Goal: Task Accomplishment & Management: Manage account settings

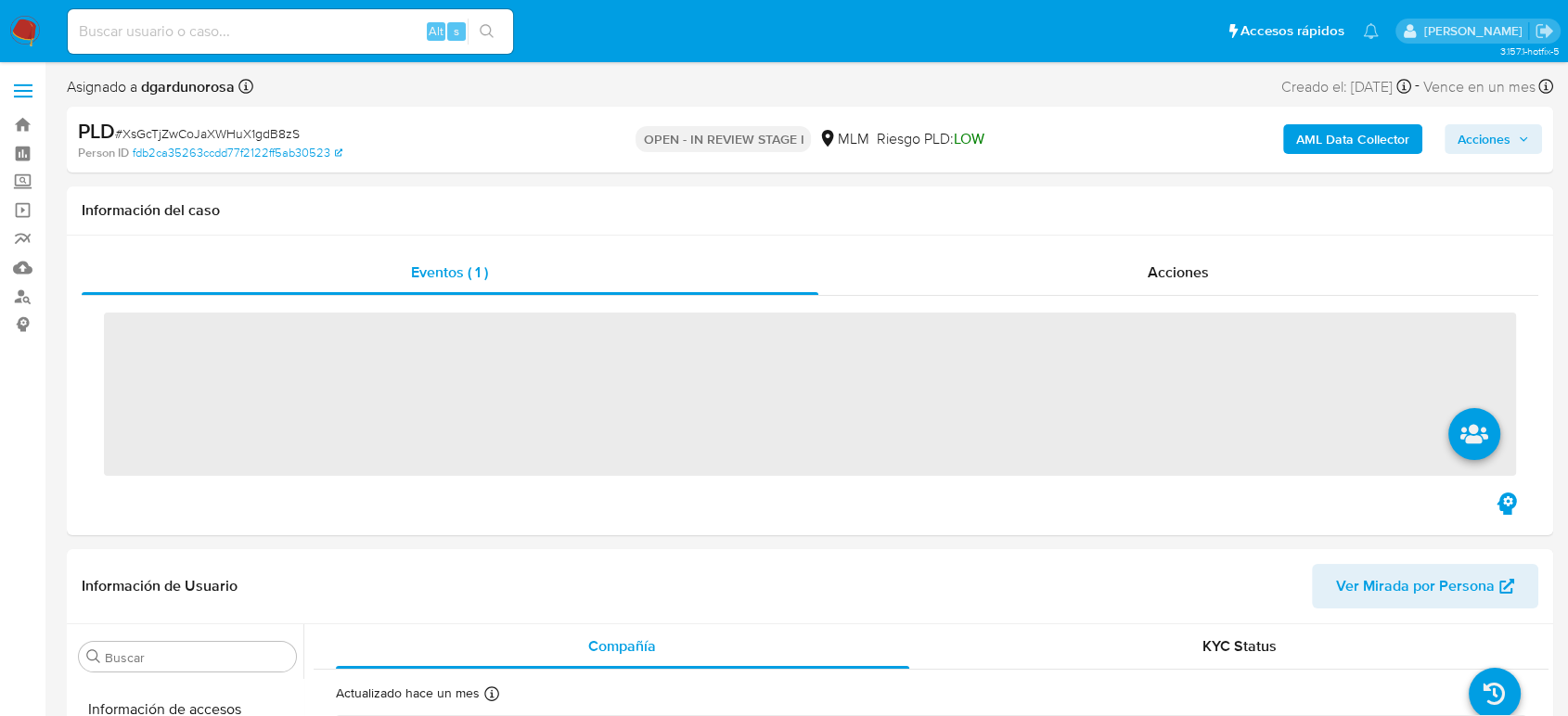
scroll to position [784, 0]
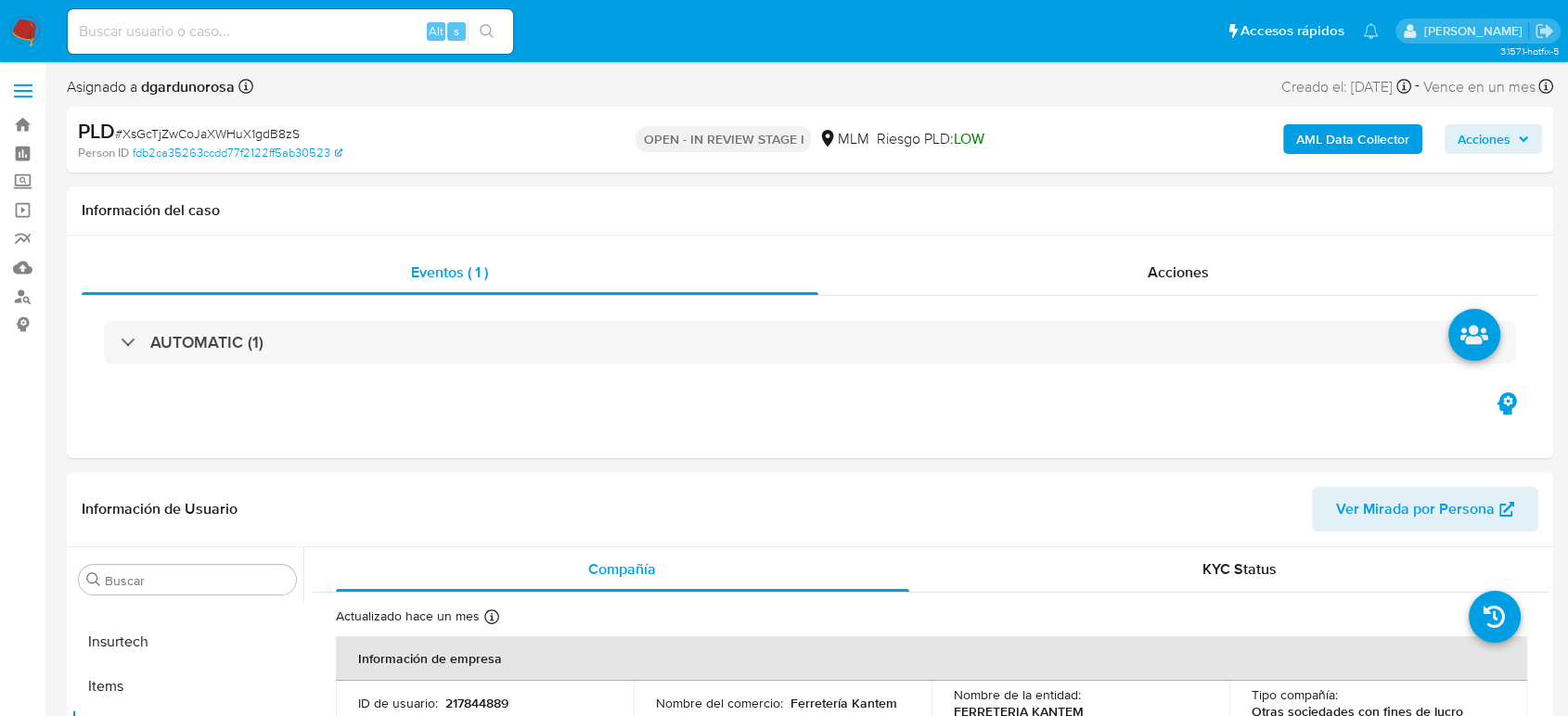
select select "10"
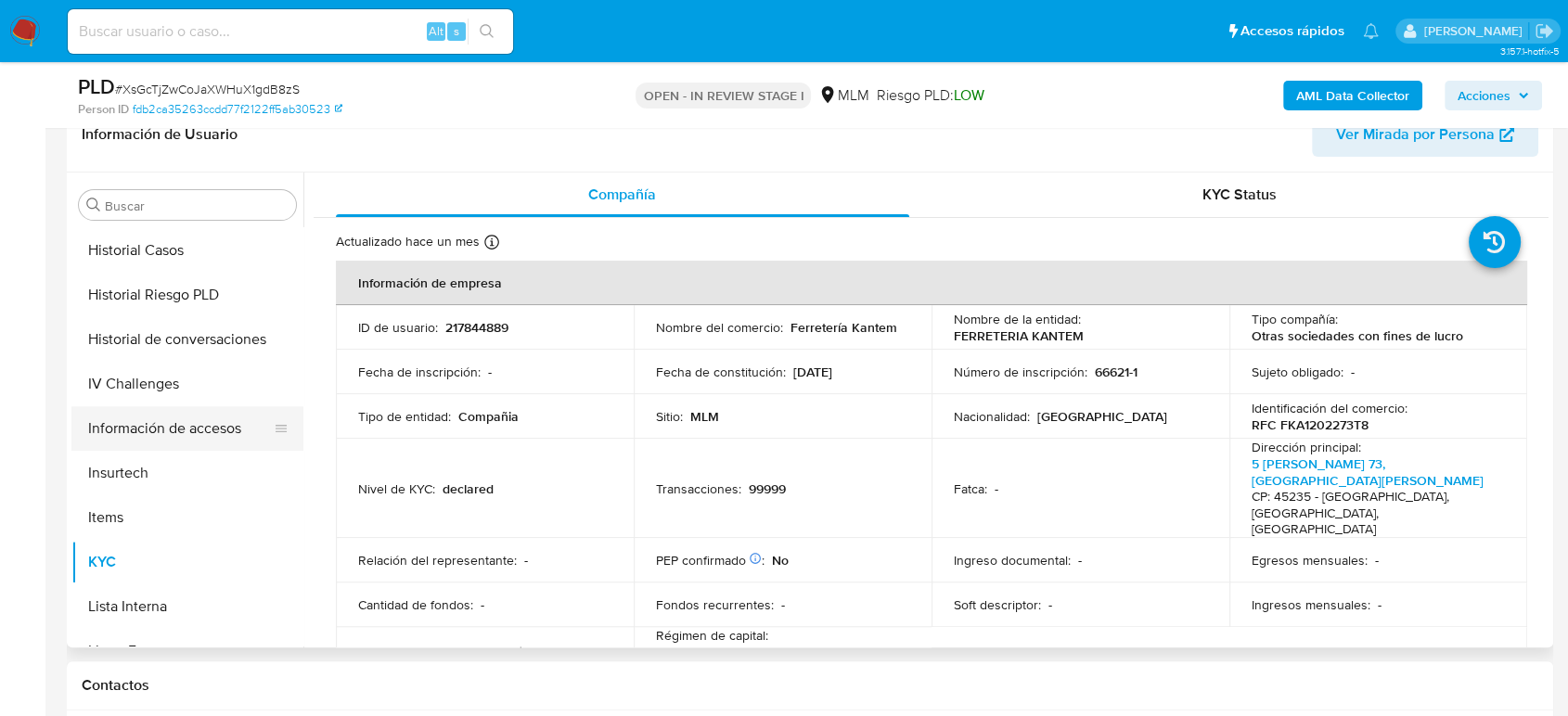
scroll to position [62, 0]
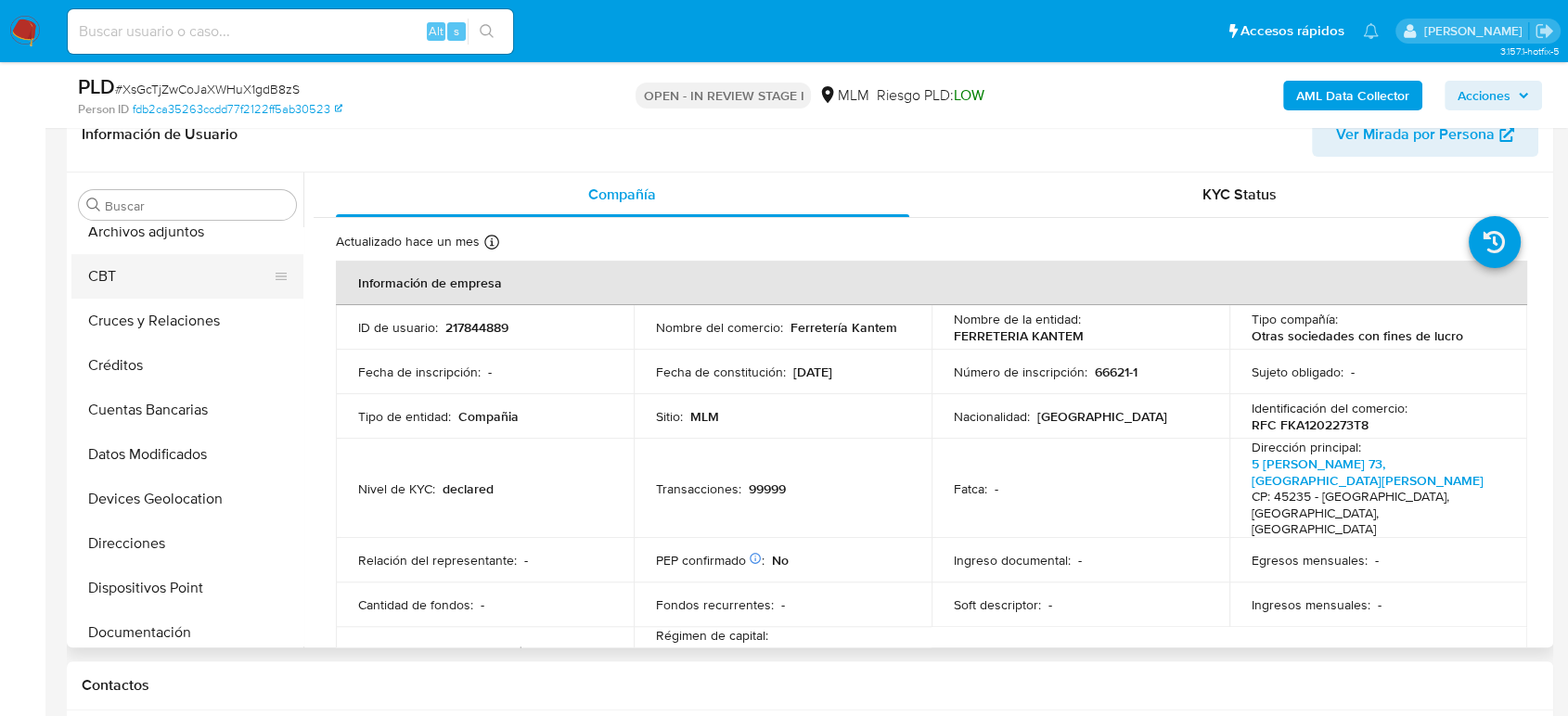
drag, startPoint x: 175, startPoint y: 246, endPoint x: 202, endPoint y: 289, distance: 50.8
click at [175, 246] on button "Archivos adjuntos" at bounding box center [187, 231] width 232 height 44
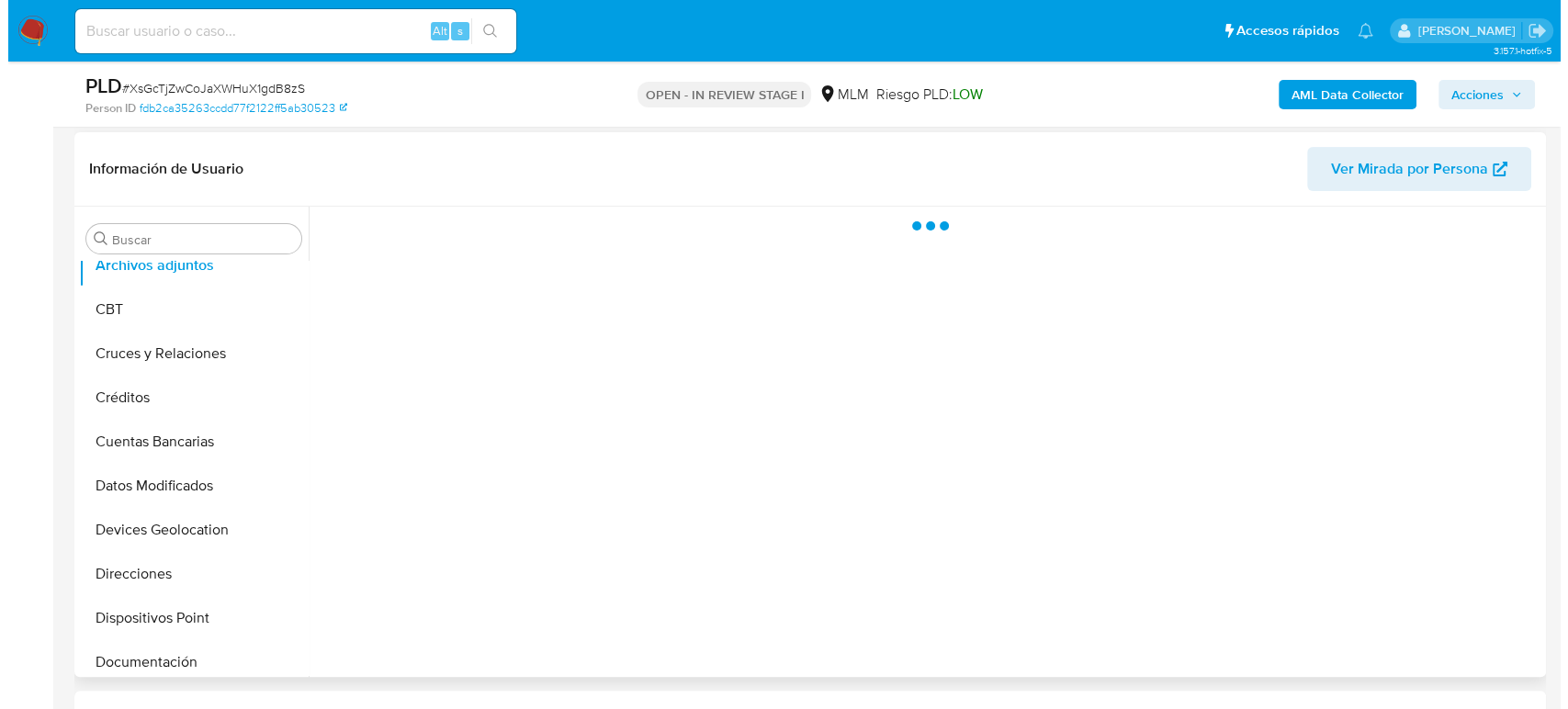
scroll to position [306, 0]
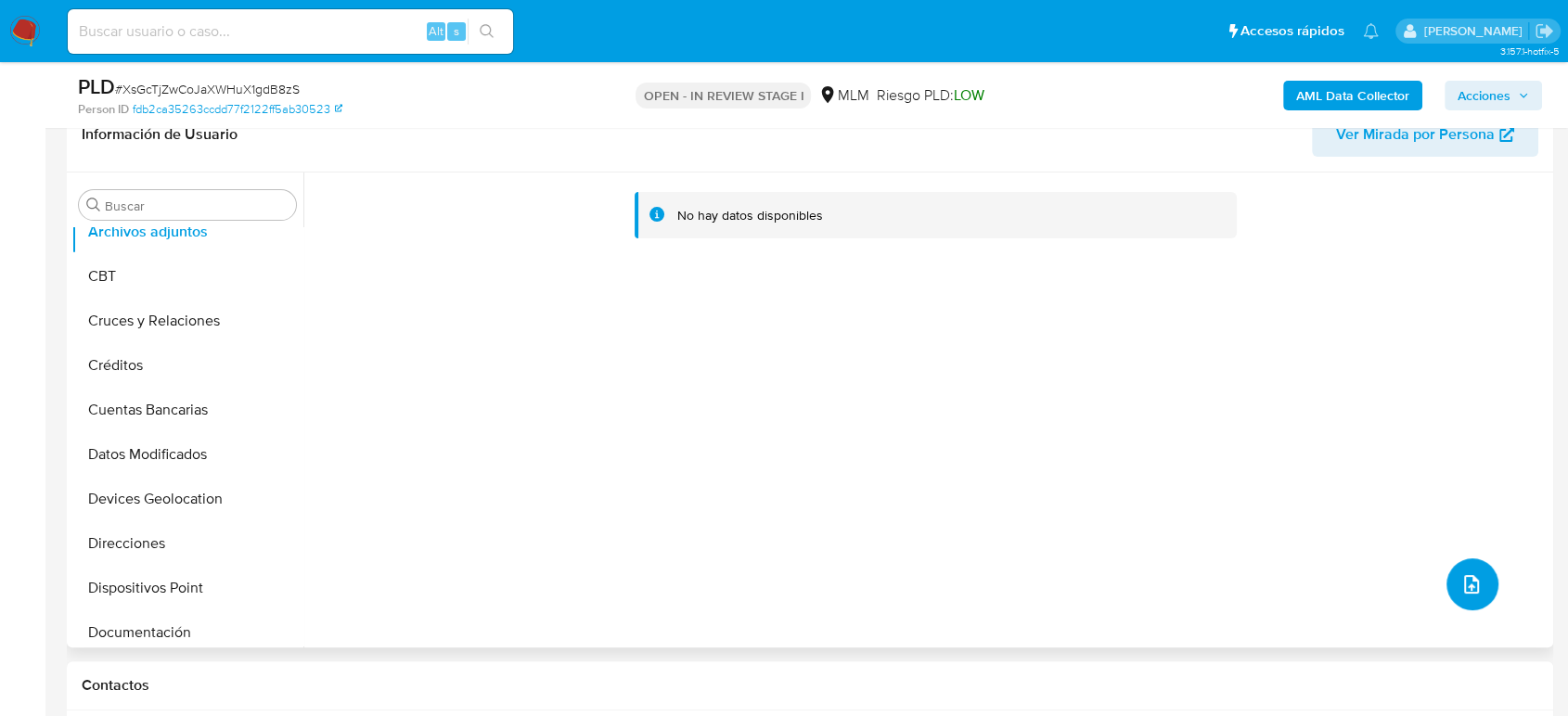
click at [1460, 577] on span "upload-file" at bounding box center [1471, 584] width 23 height 23
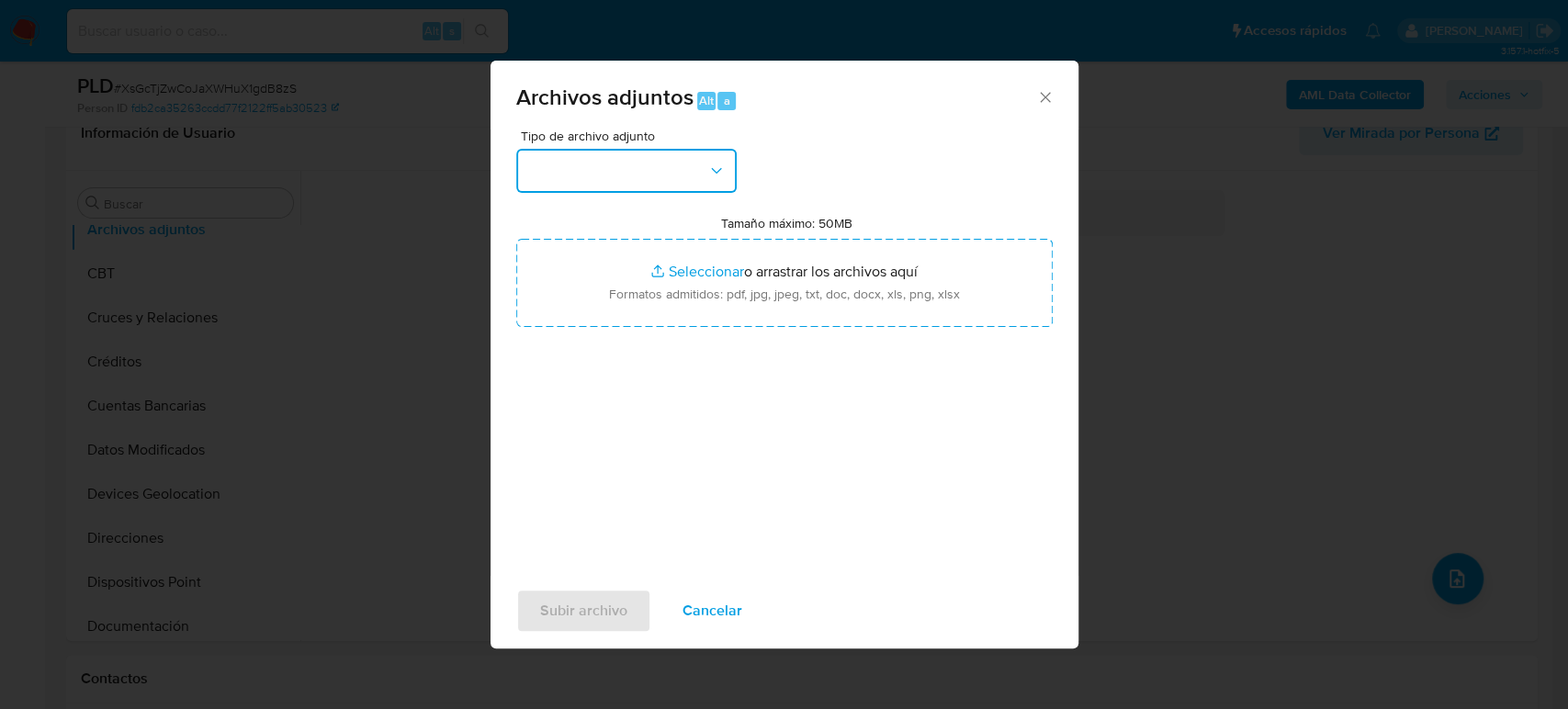
click at [602, 184] on button "button" at bounding box center [626, 170] width 221 height 44
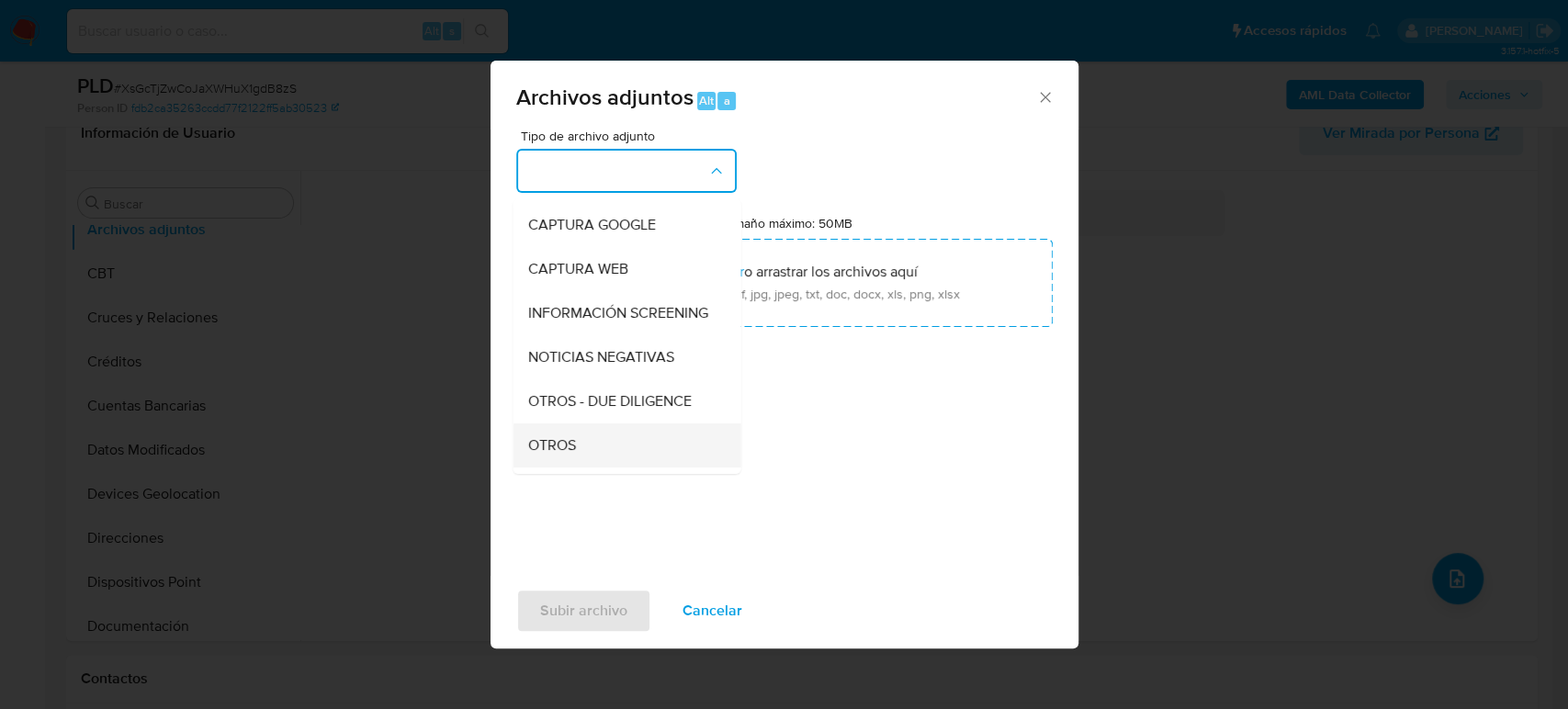
scroll to position [204, 0]
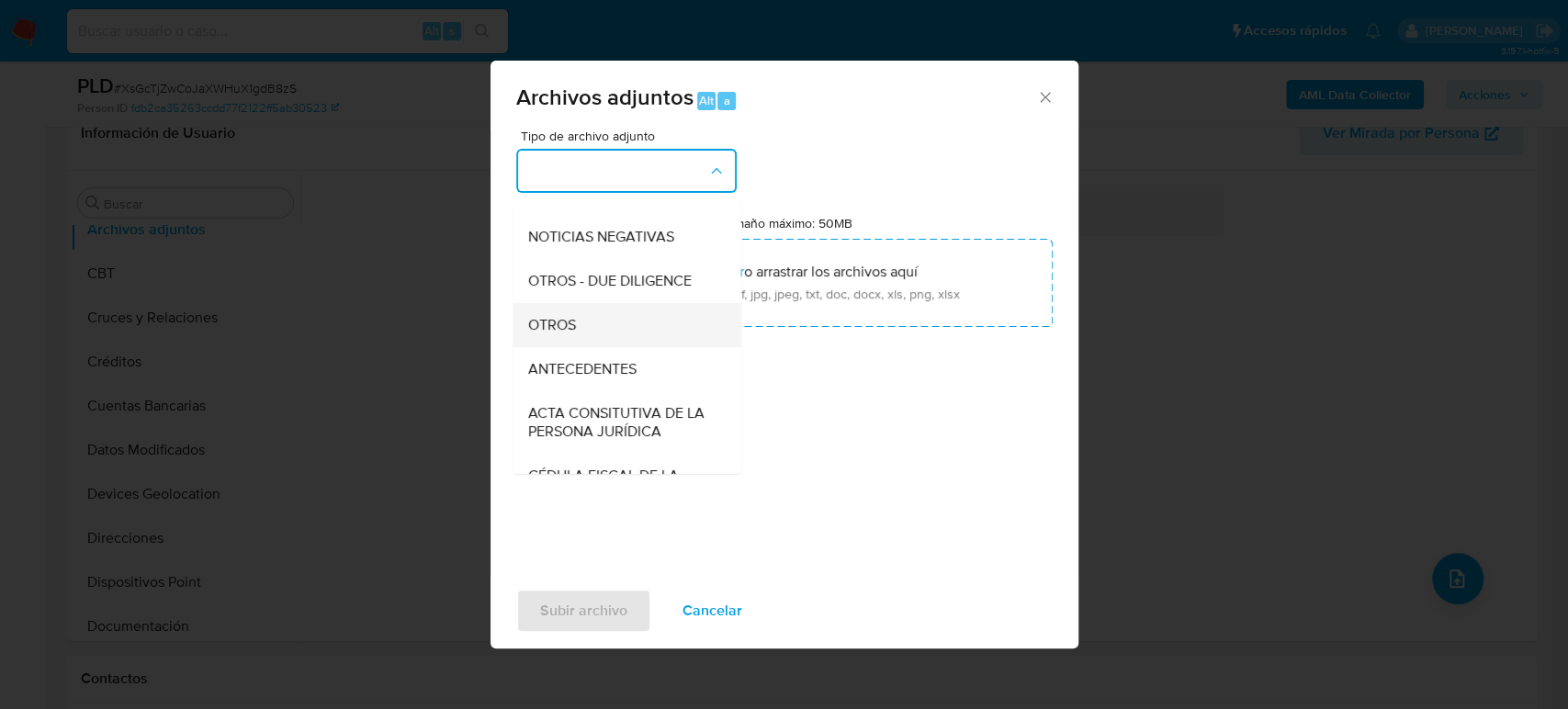
click at [588, 347] on div "OTROS" at bounding box center [621, 324] width 187 height 44
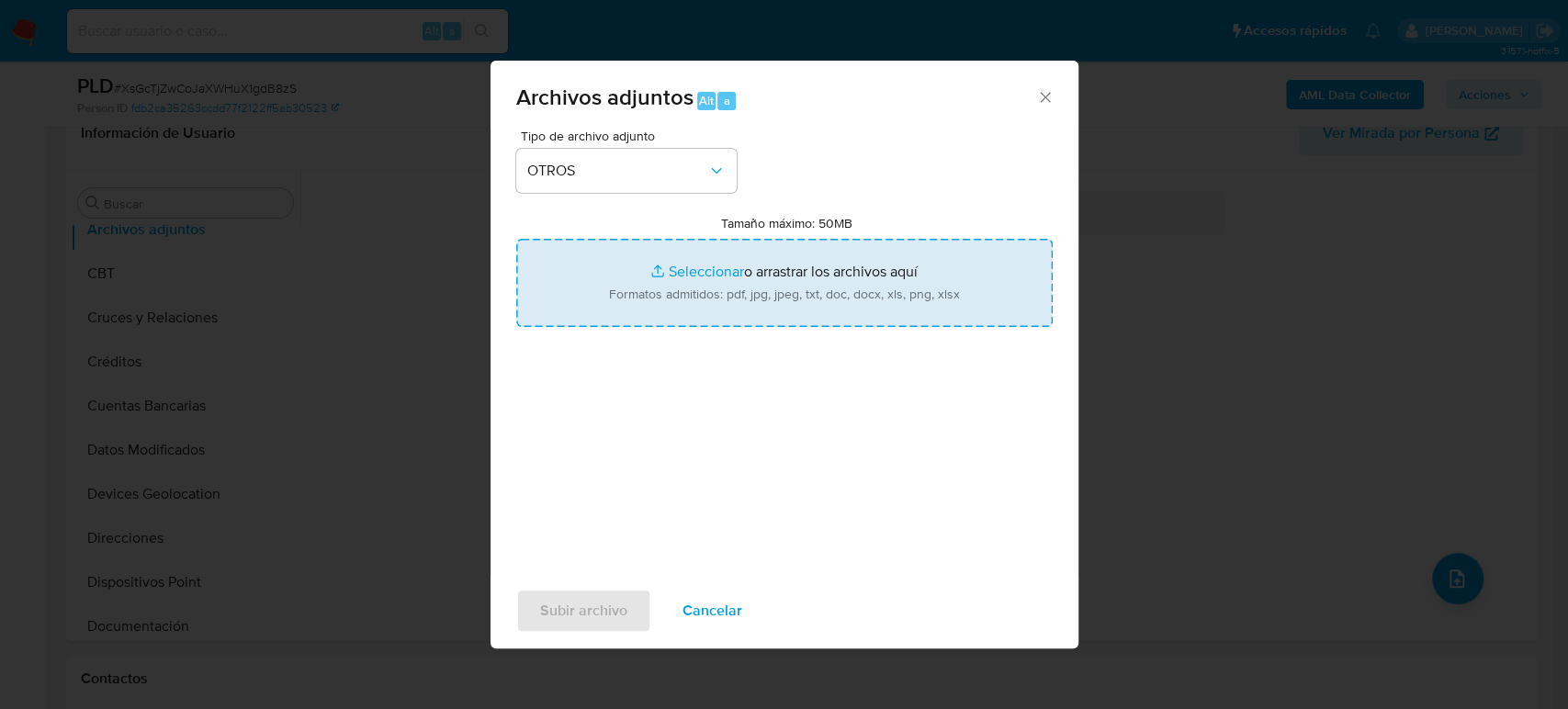
type input "C:\fakepath\217844889_FERRETERIA KANTEM_Agosto2025.pdf"
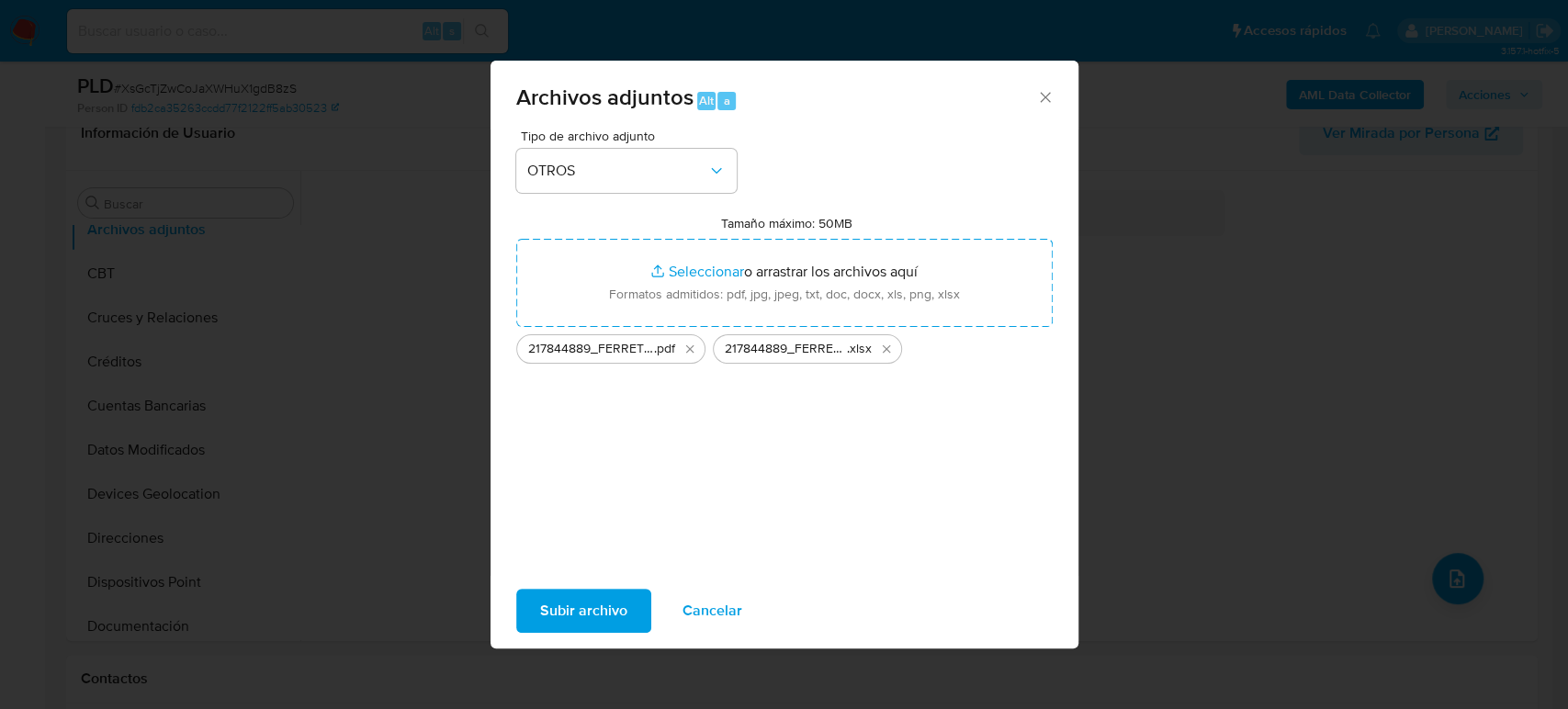
click at [621, 608] on span "Subir archivo" at bounding box center [585, 610] width 88 height 40
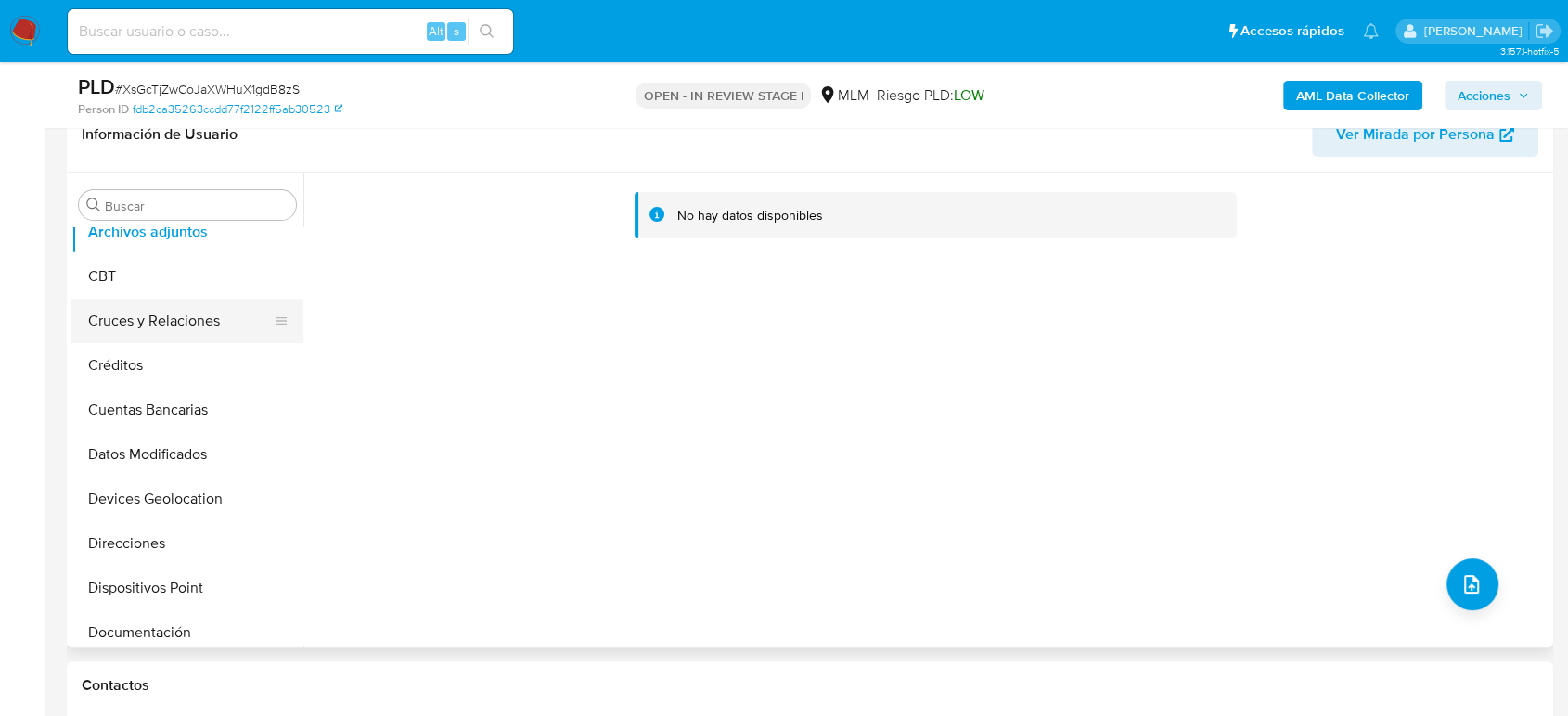
click at [208, 322] on button "Cruces y Relaciones" at bounding box center [180, 320] width 217 height 44
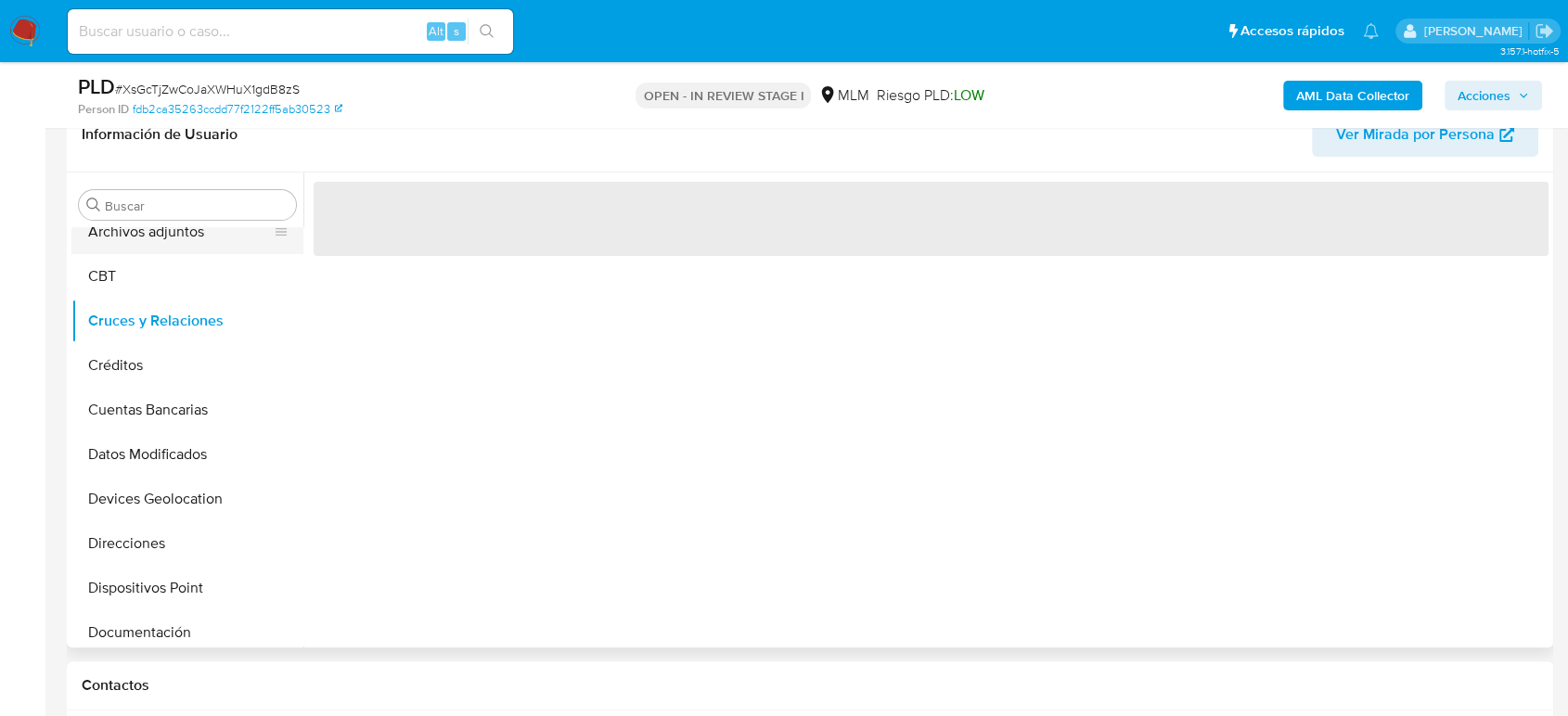
click at [153, 244] on button "Archivos adjuntos" at bounding box center [180, 231] width 217 height 44
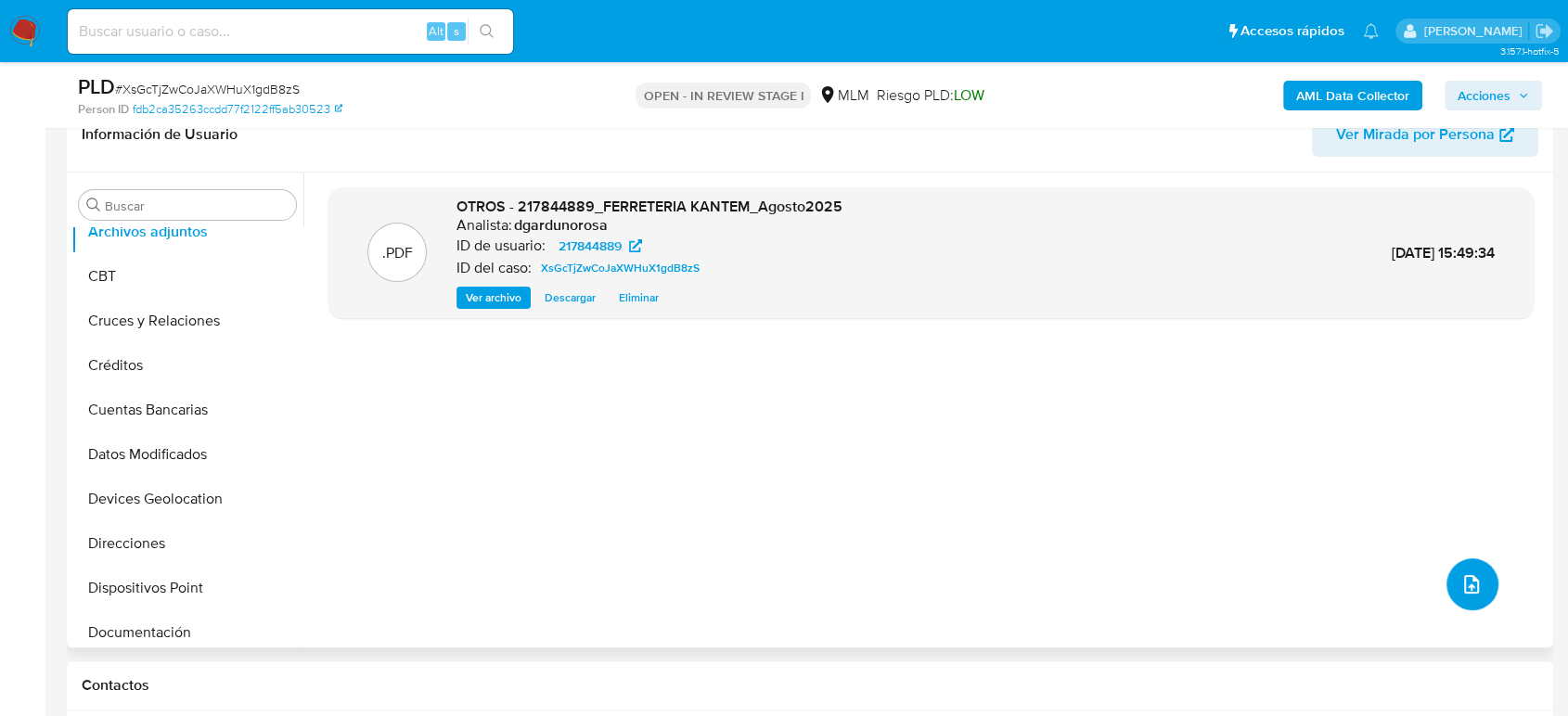
click at [1448, 570] on button "upload-file" at bounding box center [1471, 583] width 52 height 52
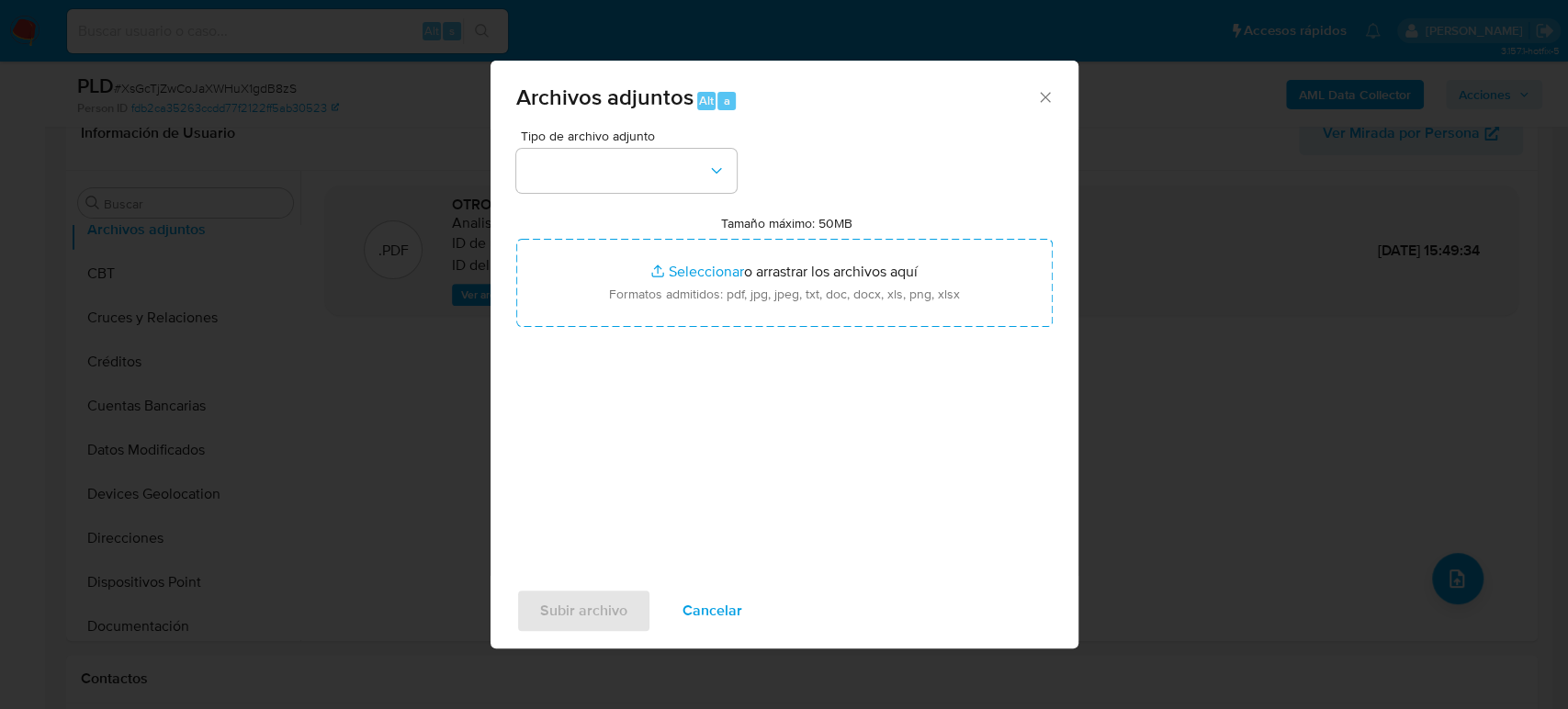
click at [595, 194] on div "Tipo de archivo adjunto Tamaño máximo: 50MB Seleccionar archivos Seleccionar o …" at bounding box center [785, 346] width 537 height 433
click at [591, 190] on button "button" at bounding box center [626, 170] width 221 height 44
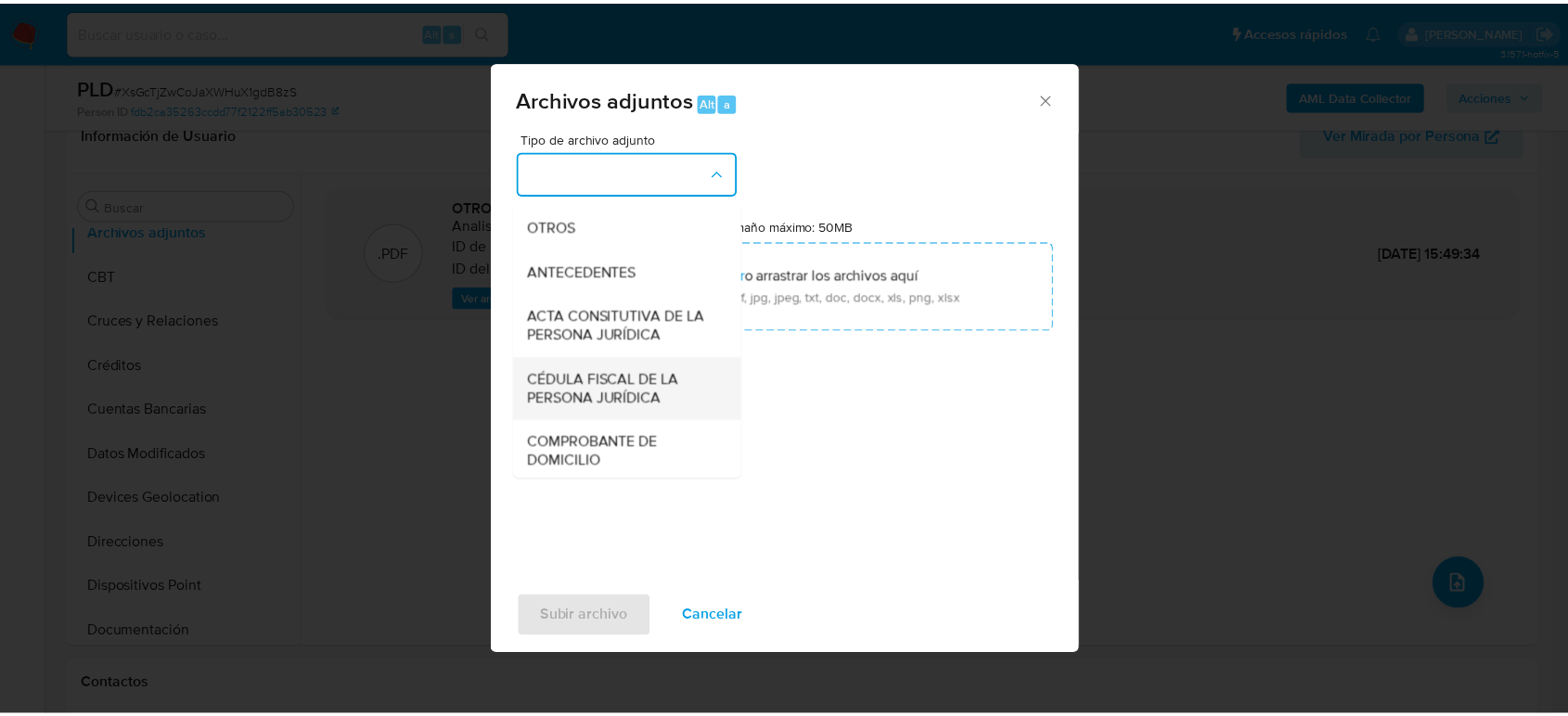
scroll to position [309, 0]
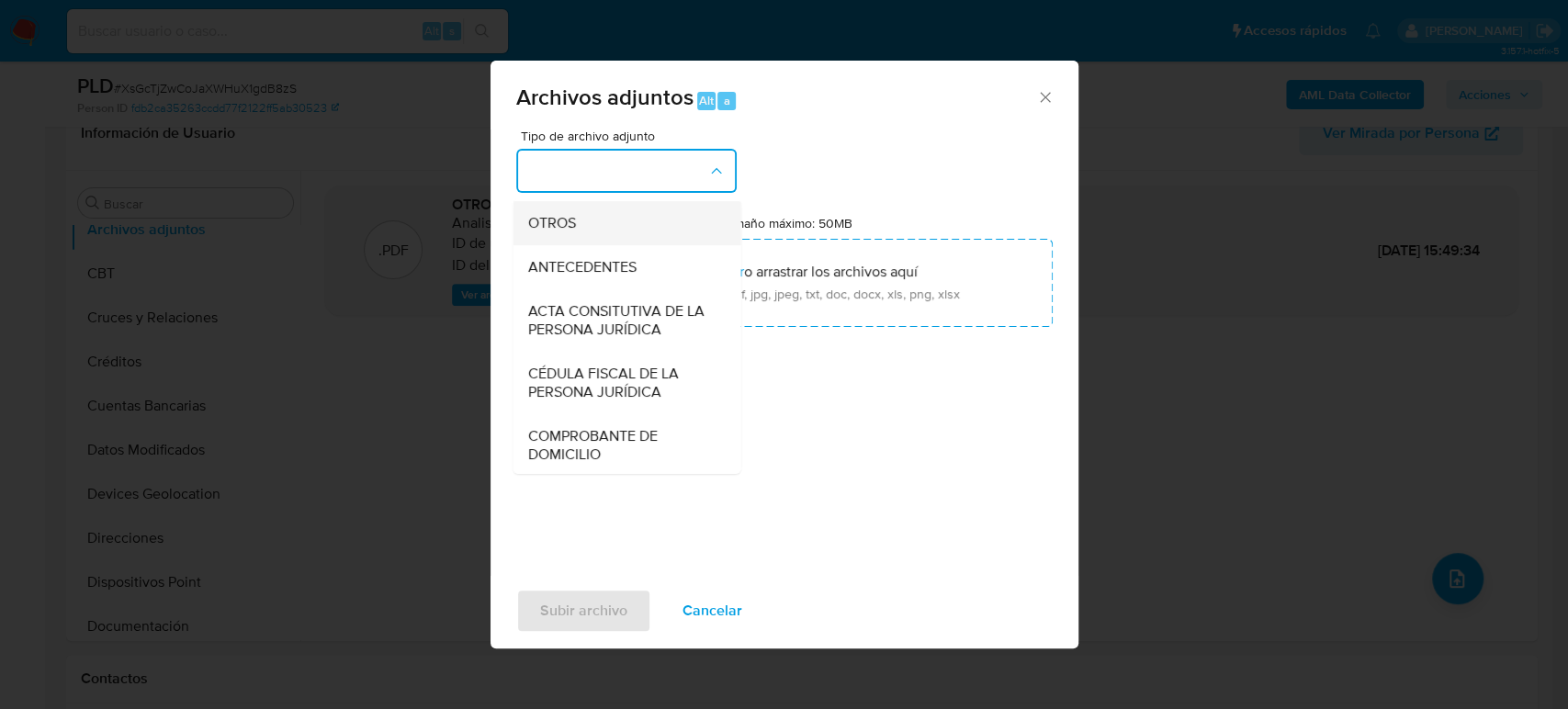
click at [571, 245] on div "OTROS" at bounding box center [621, 223] width 187 height 44
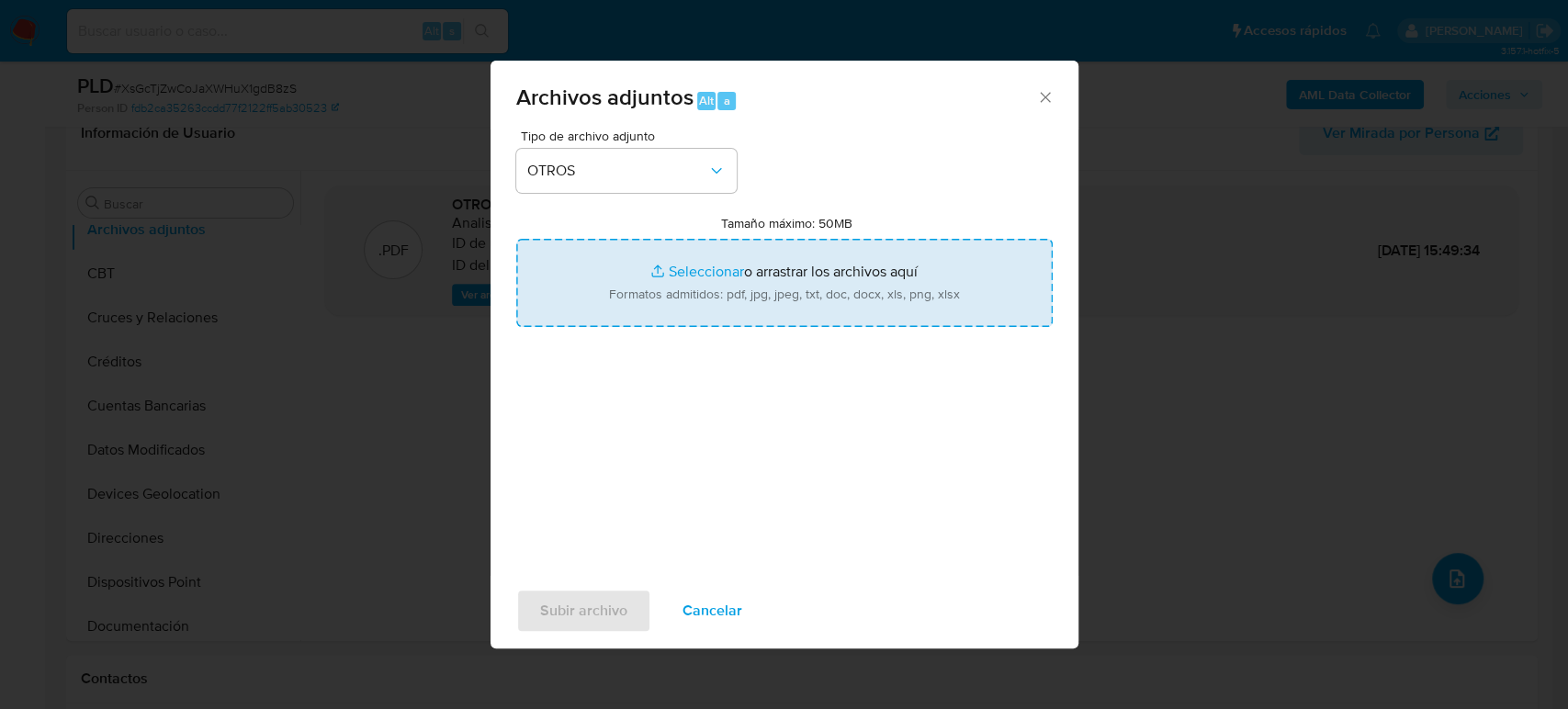
type input "C:\fakepath\217844889_FERRETERIA KANTEM_Agosto2025.xlsx"
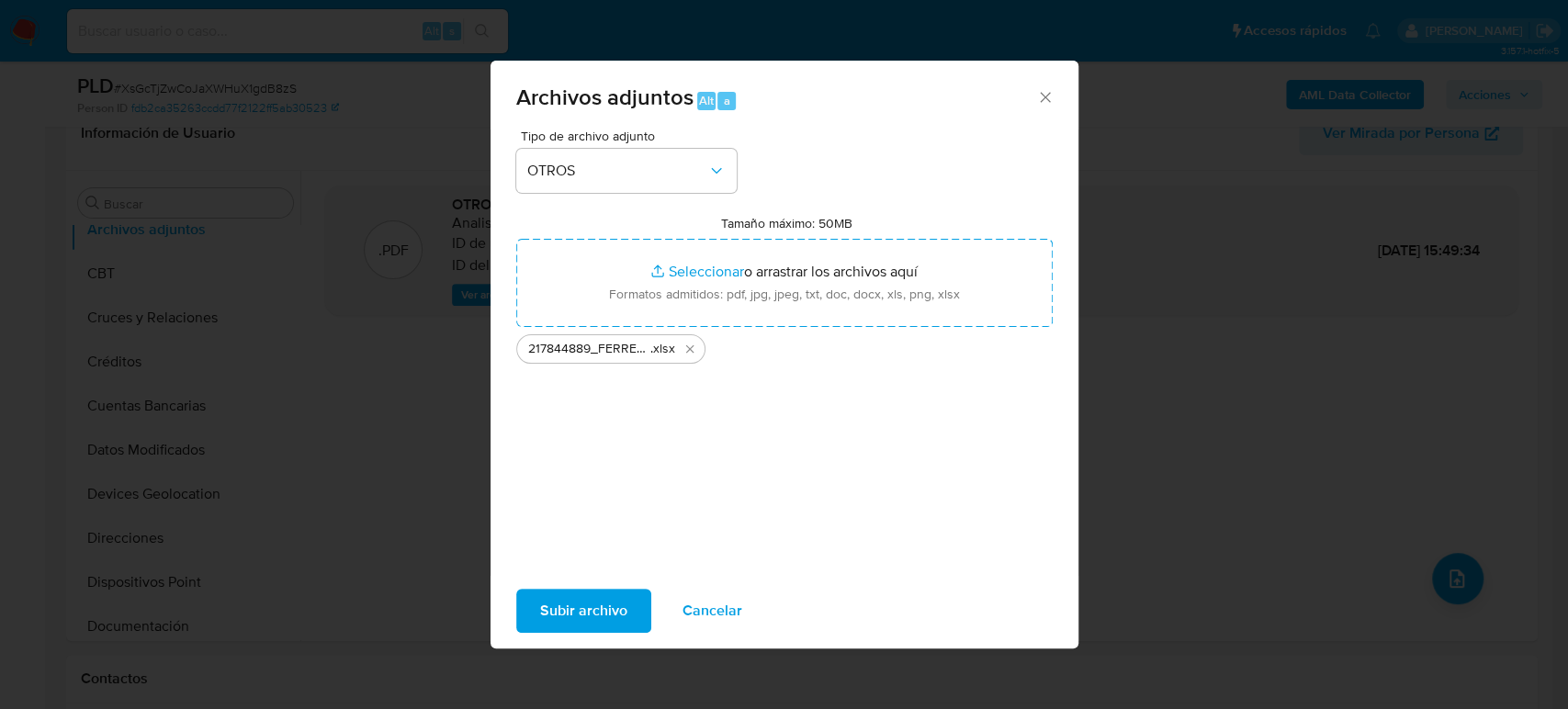
click at [557, 617] on span "Subir archivo" at bounding box center [585, 610] width 88 height 40
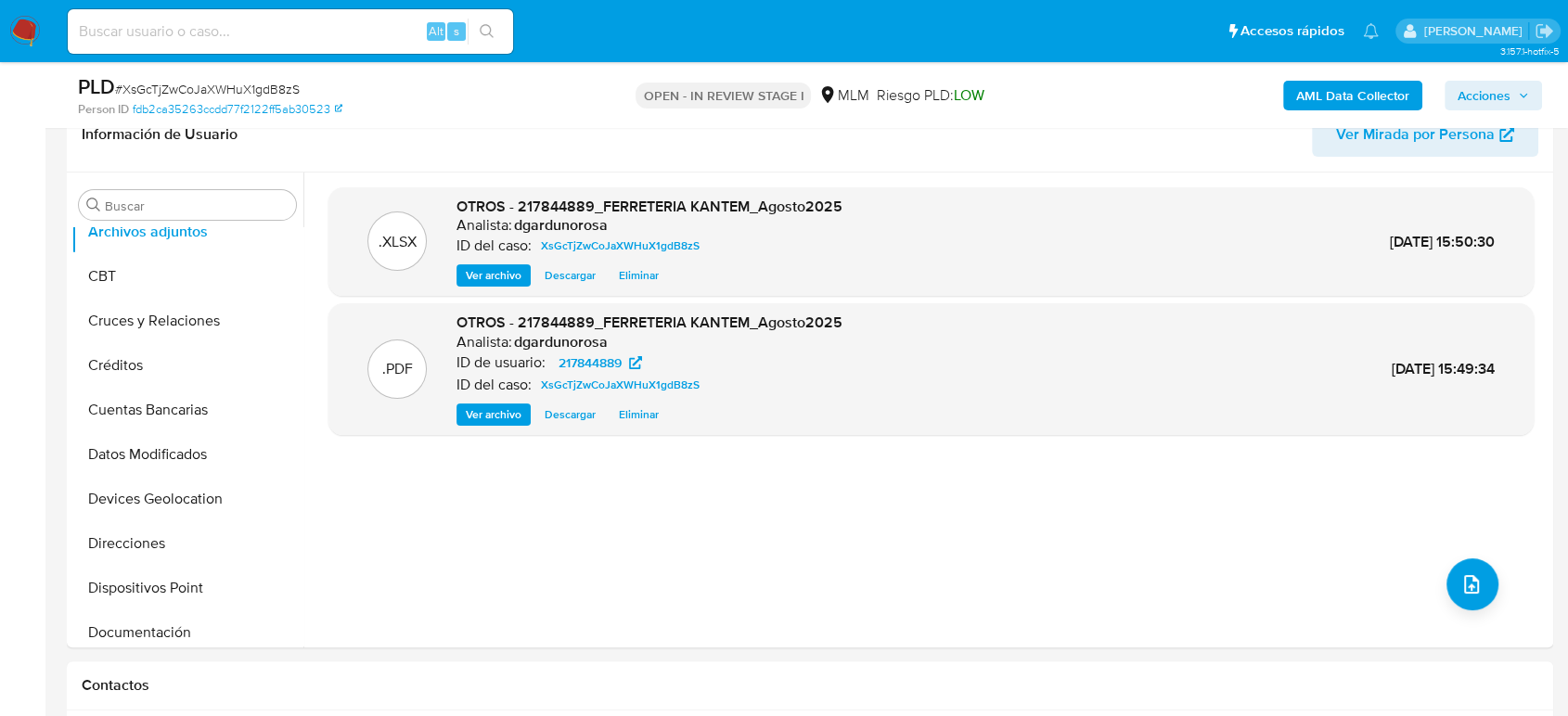
click at [1494, 94] on span "Acciones" at bounding box center [1483, 96] width 53 height 30
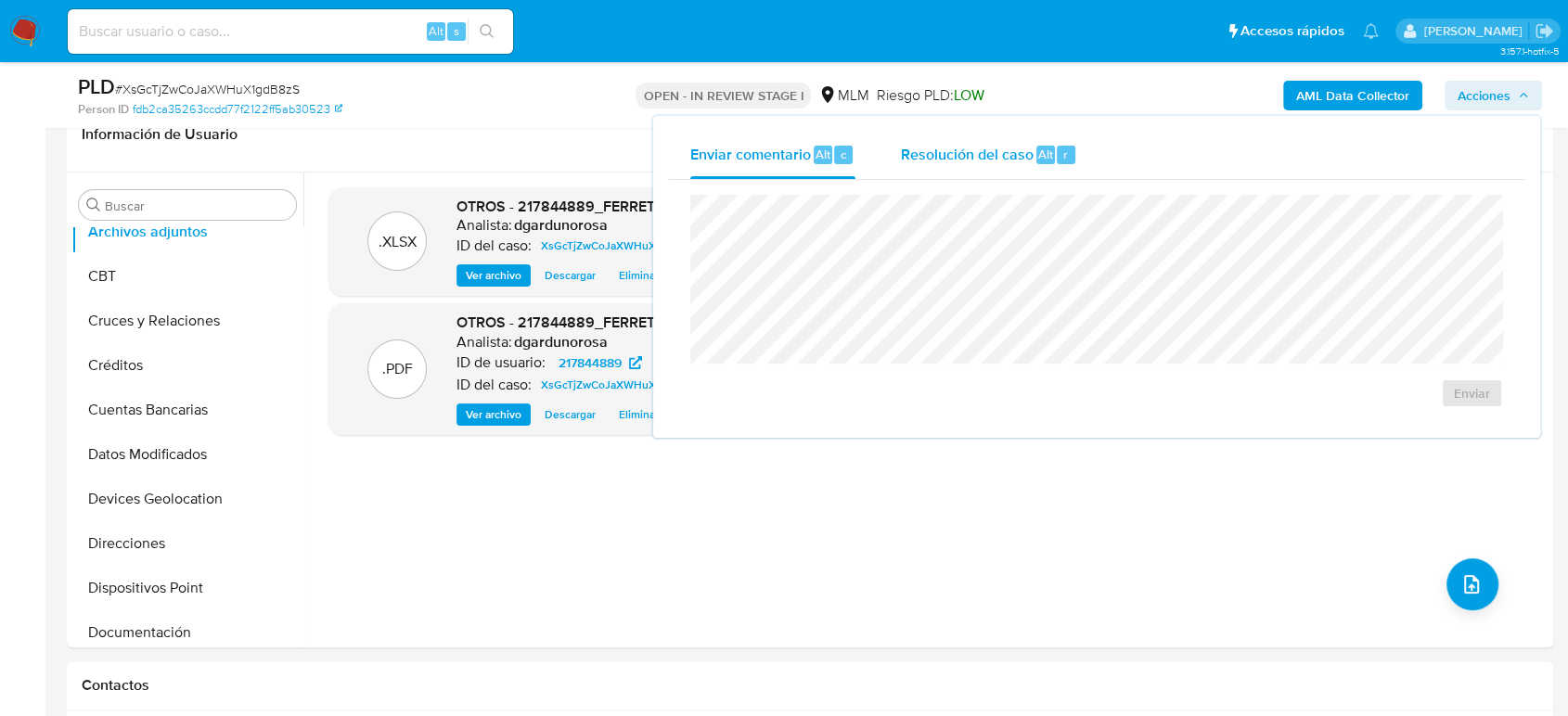
click at [959, 161] on span "Resolución del caso" at bounding box center [966, 153] width 133 height 22
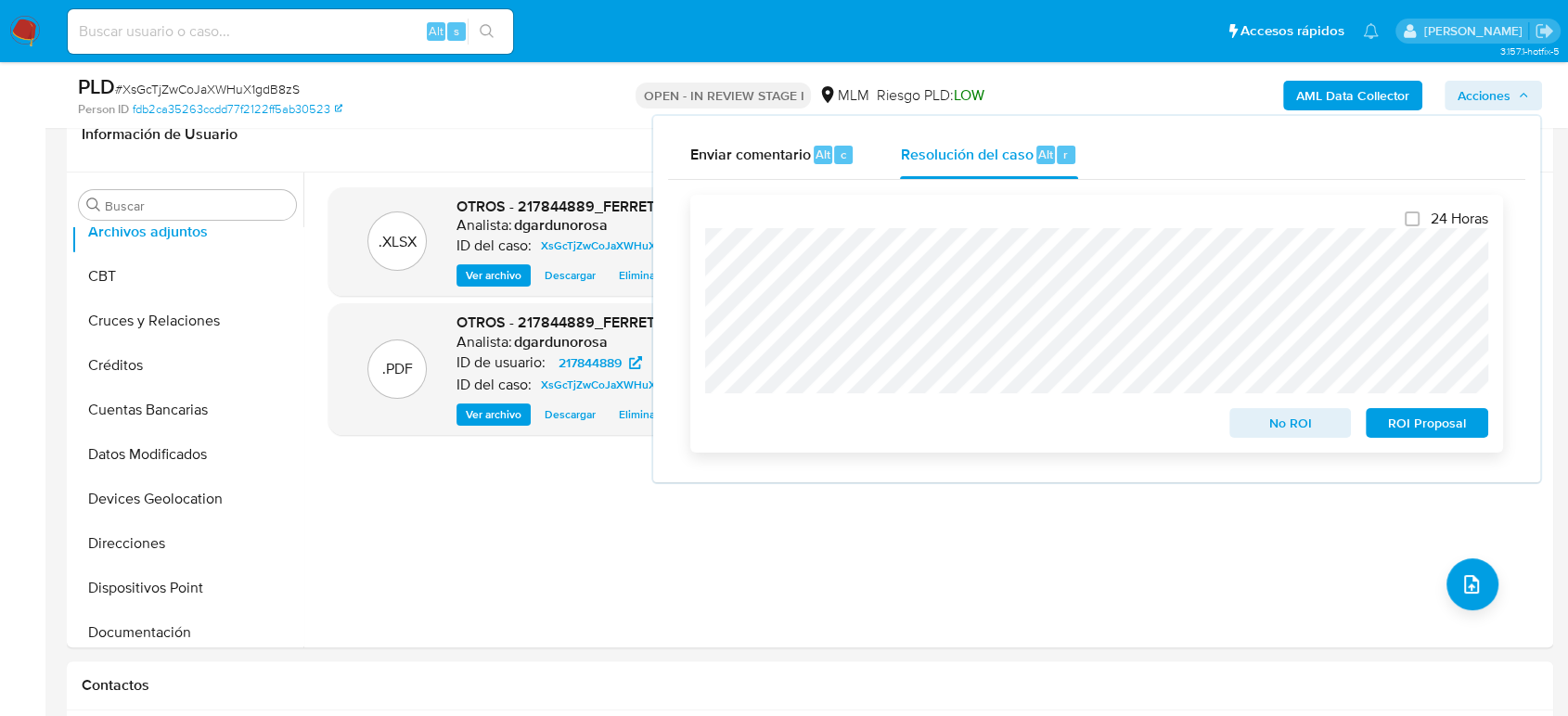
click at [1276, 423] on span "No ROI" at bounding box center [1290, 423] width 96 height 26
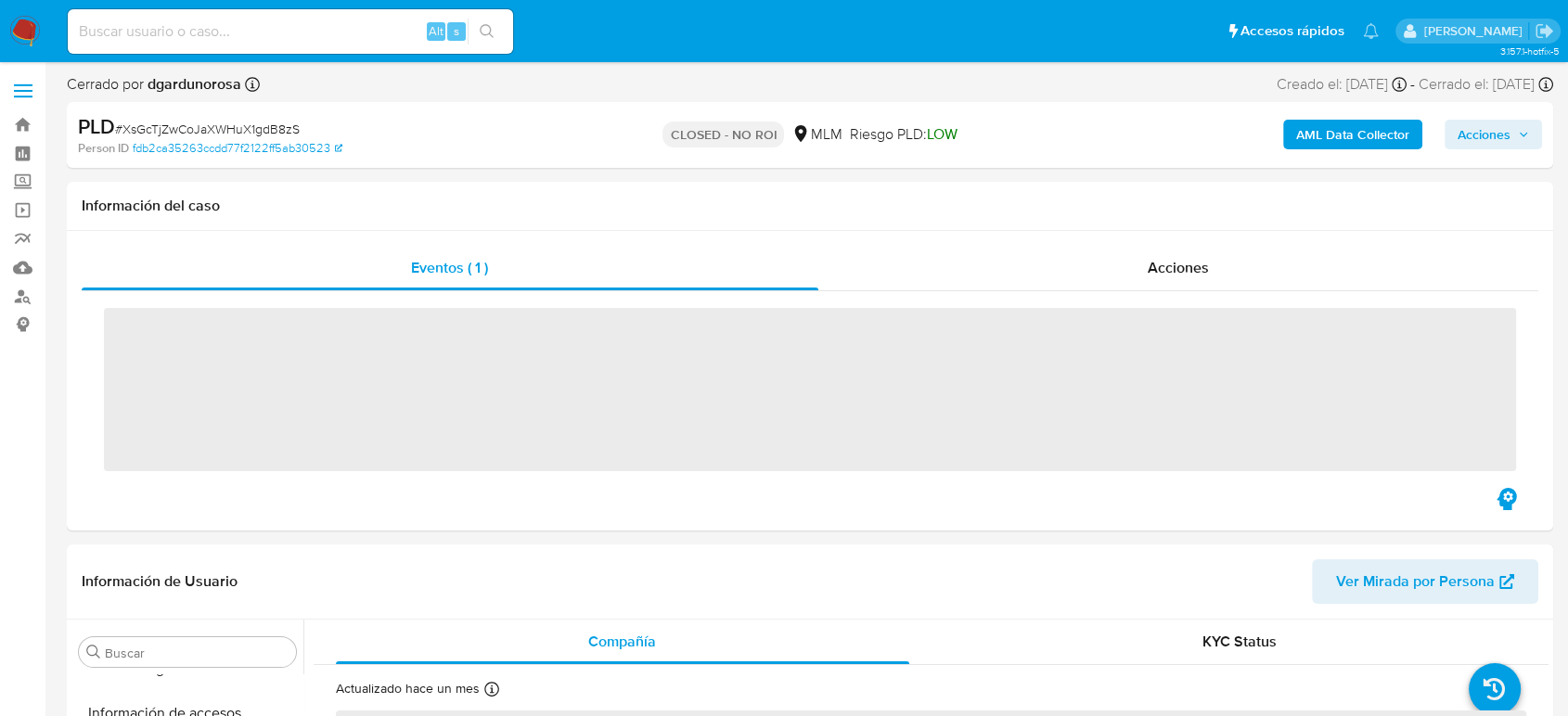
scroll to position [784, 0]
